Goal: Task Accomplishment & Management: Use online tool/utility

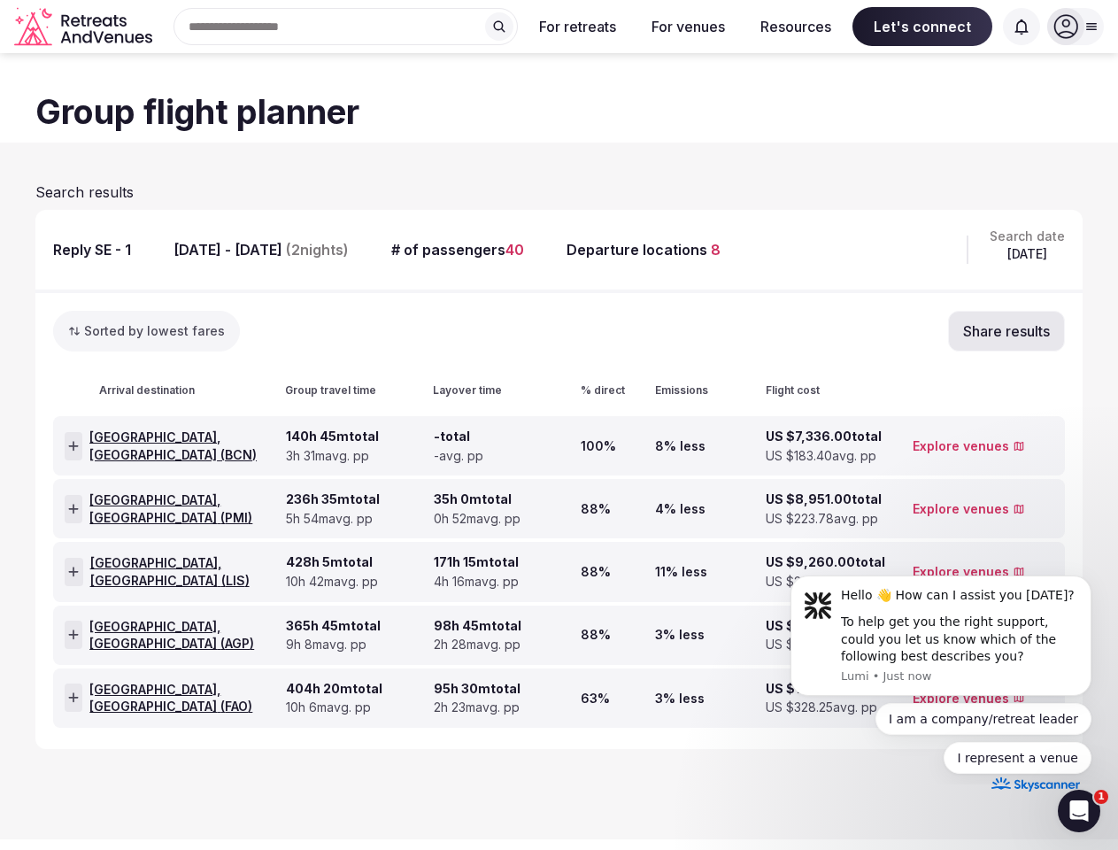
click at [346, 27] on div "Search Popular Destinations [GEOGRAPHIC_DATA], [GEOGRAPHIC_DATA] [GEOGRAPHIC_DA…" at bounding box center [338, 26] width 359 height 37
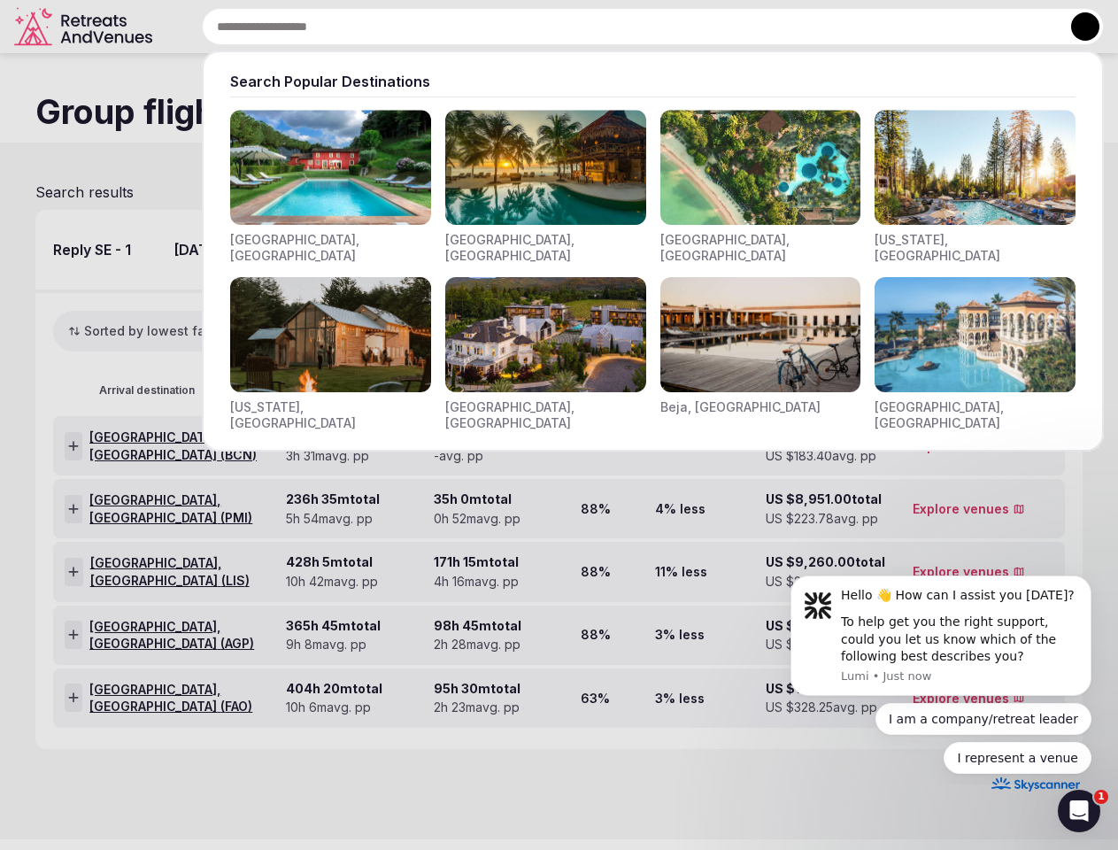
click at [499, 27] on input "text" at bounding box center [653, 26] width 902 height 37
click at [578, 27] on input "text" at bounding box center [653, 26] width 902 height 37
click at [688, 27] on input "text" at bounding box center [653, 26] width 902 height 37
click at [796, 27] on input "text" at bounding box center [653, 26] width 902 height 37
click at [923, 27] on input "text" at bounding box center [653, 26] width 902 height 37
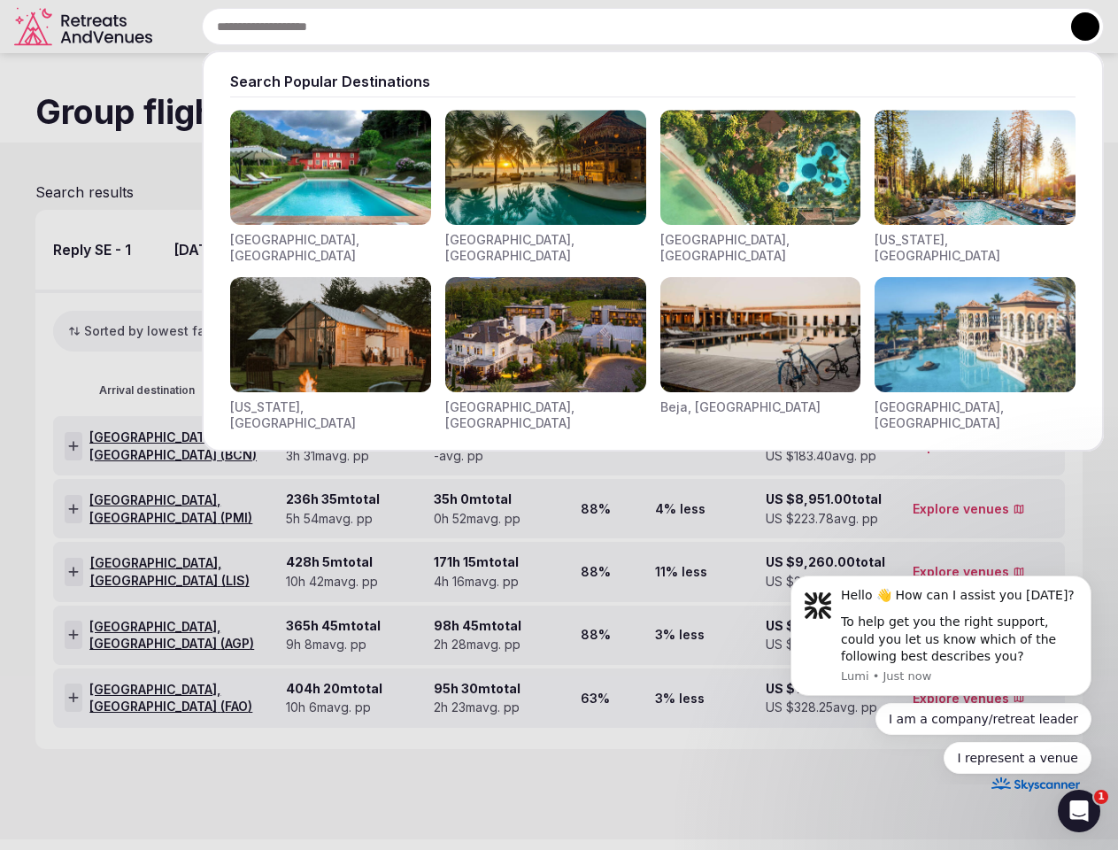
click at [1022, 27] on input "text" at bounding box center [653, 26] width 902 height 37
click at [1076, 27] on button at bounding box center [1085, 26] width 28 height 28
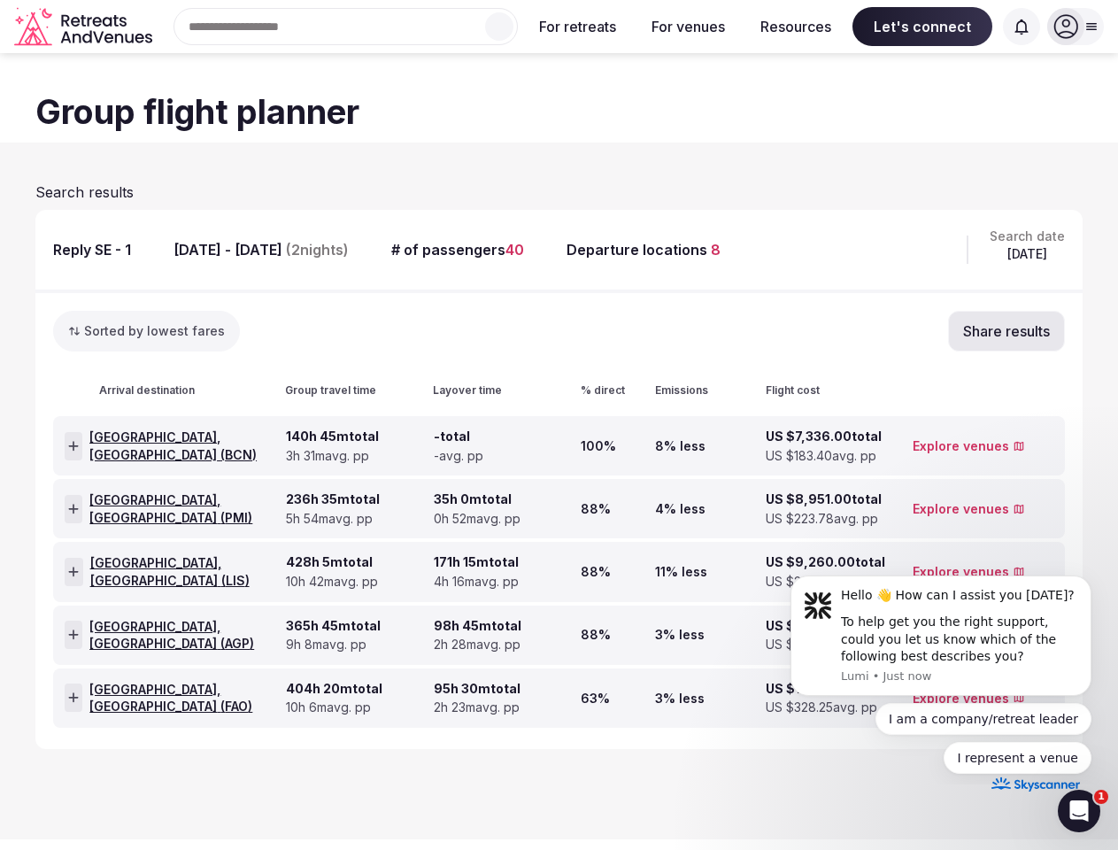
click at [224, 331] on button "Sorted by lowest fares" at bounding box center [146, 331] width 187 height 41
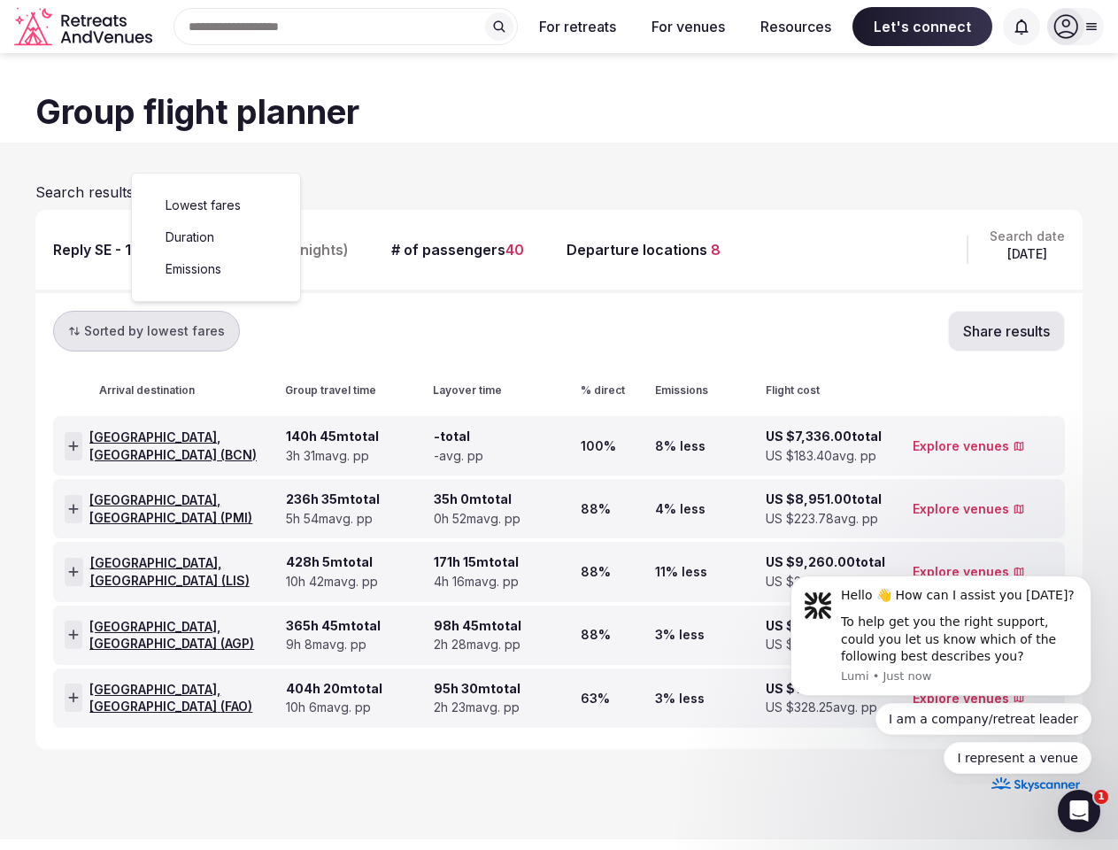
click at [948, 331] on button "Share results" at bounding box center [1006, 331] width 117 height 41
